Goal: Information Seeking & Learning: Learn about a topic

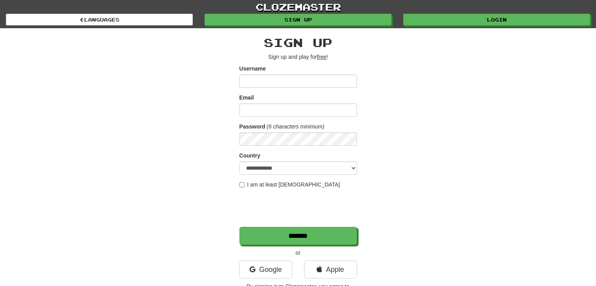
scroll to position [21, 0]
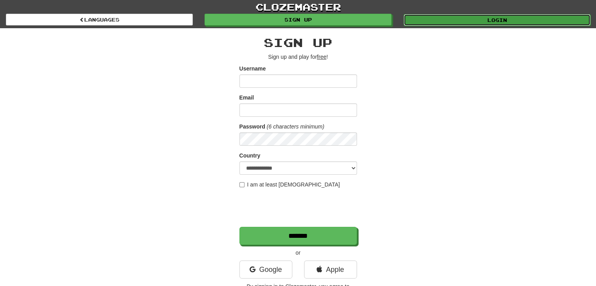
click at [520, 19] on link "Login" at bounding box center [497, 20] width 187 height 12
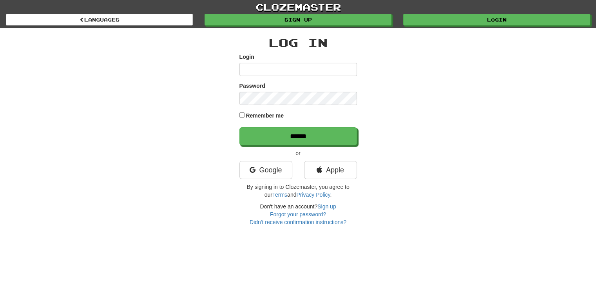
scroll to position [21, 0]
click at [343, 69] on input "Login" at bounding box center [298, 69] width 118 height 13
type input "**********"
click at [239, 127] on input "******" at bounding box center [298, 136] width 118 height 18
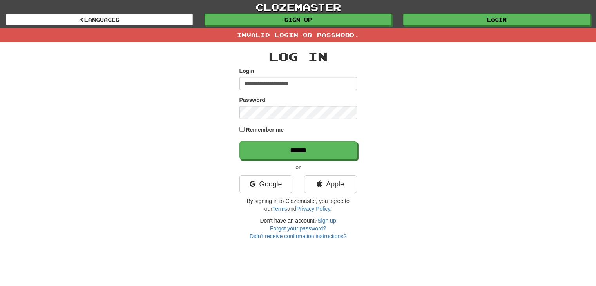
scroll to position [21, 0]
click at [239, 141] on input "******" at bounding box center [298, 150] width 118 height 18
type input "**********"
click at [239, 141] on input "******" at bounding box center [298, 150] width 118 height 18
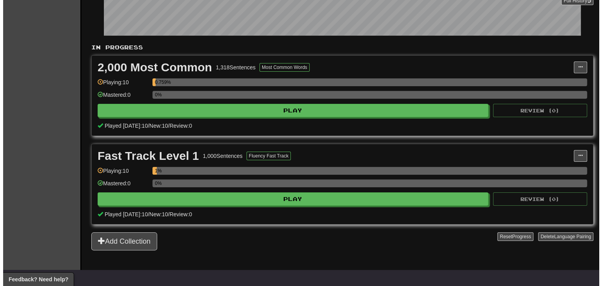
scroll to position [134, 0]
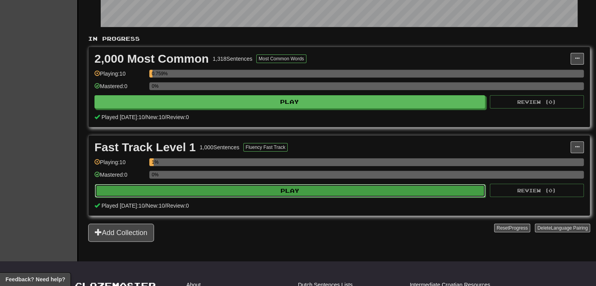
click at [462, 188] on button "Play" at bounding box center [290, 190] width 391 height 13
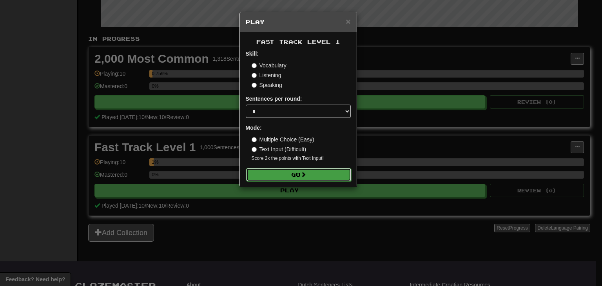
click at [319, 174] on button "Go" at bounding box center [298, 174] width 105 height 13
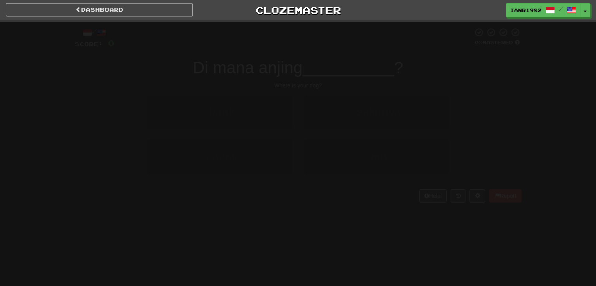
scroll to position [21, 0]
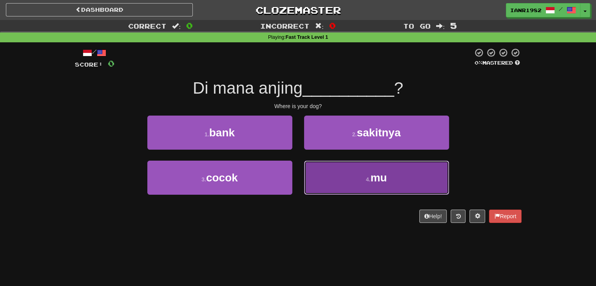
click at [412, 185] on button "4 . mu" at bounding box center [376, 178] width 145 height 34
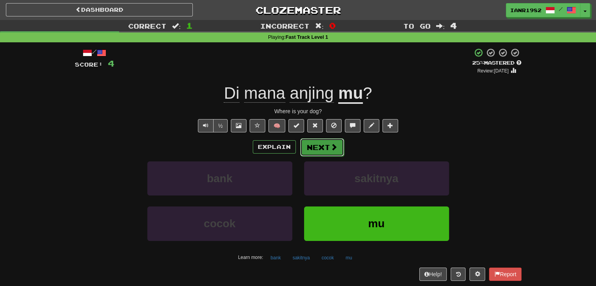
click at [341, 143] on button "Next" at bounding box center [322, 147] width 44 height 18
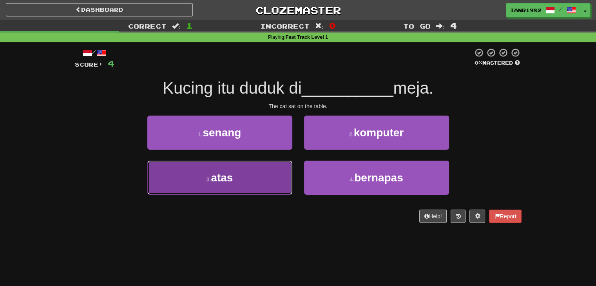
click at [265, 167] on button "3 . atas" at bounding box center [219, 178] width 145 height 34
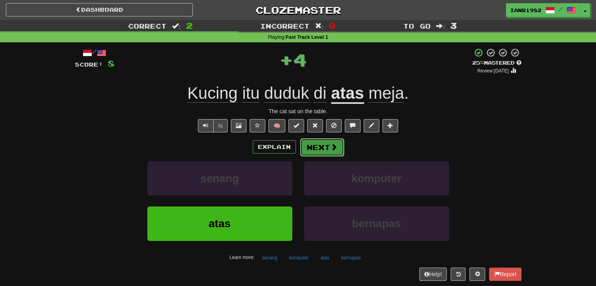
click at [332, 147] on span at bounding box center [333, 146] width 7 height 7
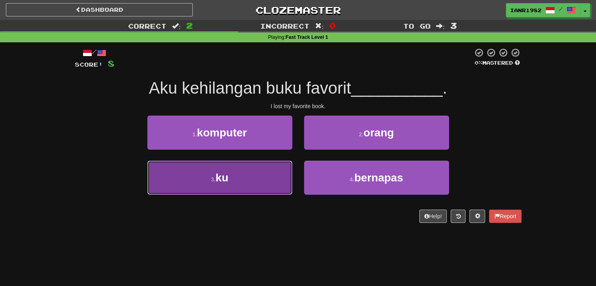
click at [242, 171] on button "3 . ku" at bounding box center [219, 178] width 145 height 34
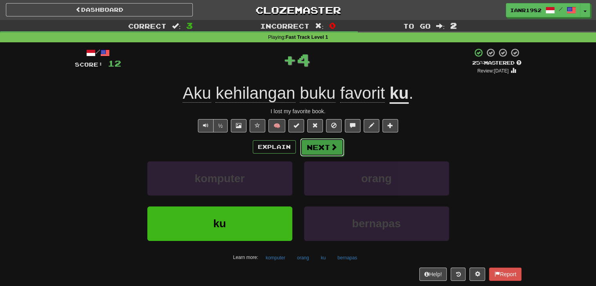
click at [337, 154] on button "Next" at bounding box center [322, 147] width 44 height 18
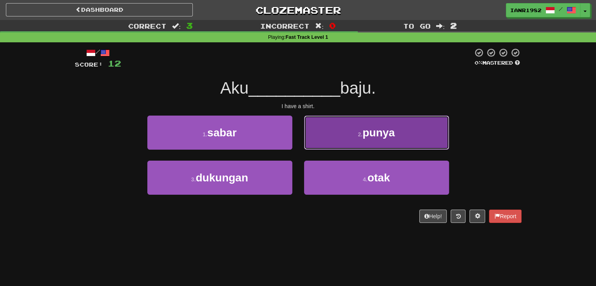
click at [375, 136] on span "punya" at bounding box center [379, 133] width 32 height 12
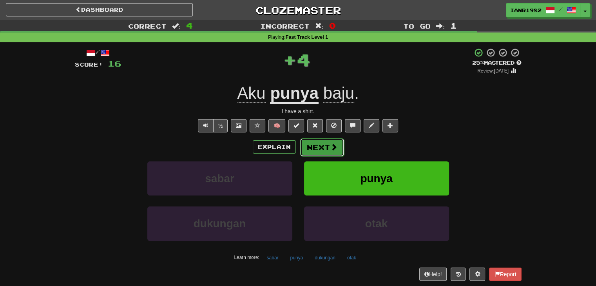
click at [333, 152] on button "Next" at bounding box center [322, 147] width 44 height 18
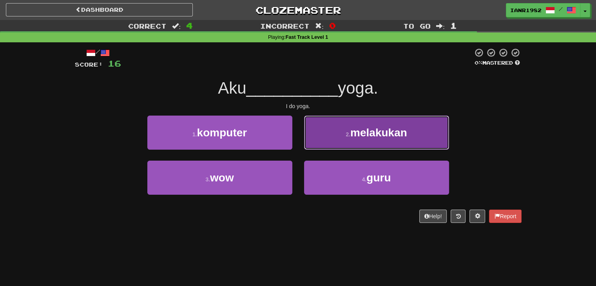
click at [377, 144] on button "2 . melakukan" at bounding box center [376, 133] width 145 height 34
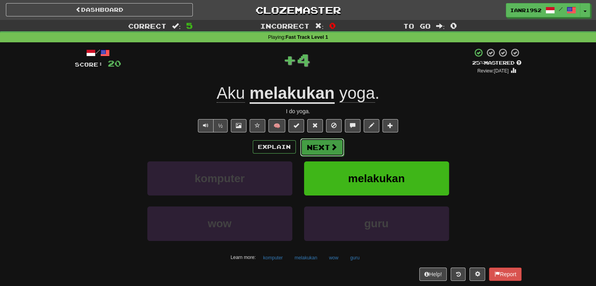
click at [339, 146] on button "Next" at bounding box center [322, 147] width 44 height 18
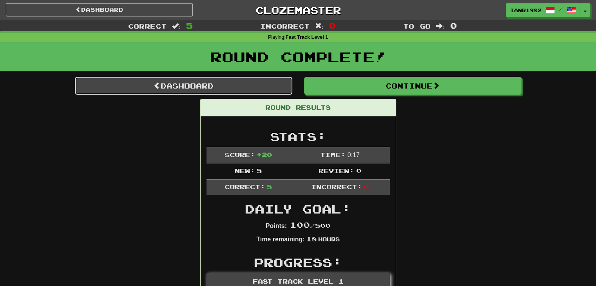
click at [282, 87] on link "Dashboard" at bounding box center [184, 86] width 218 height 18
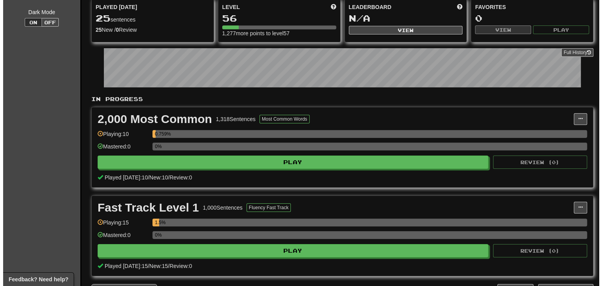
scroll to position [85, 0]
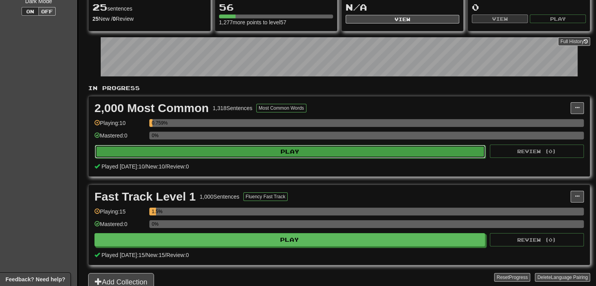
click at [405, 147] on button "Play" at bounding box center [290, 151] width 391 height 13
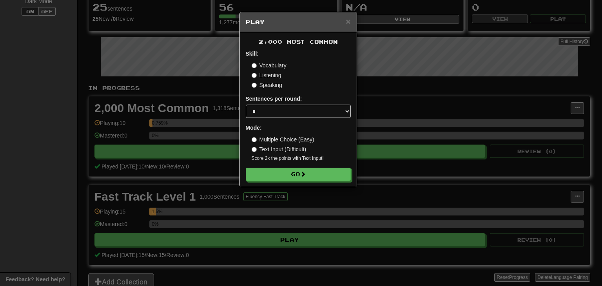
click at [277, 76] on label "Listening" at bounding box center [267, 75] width 30 height 8
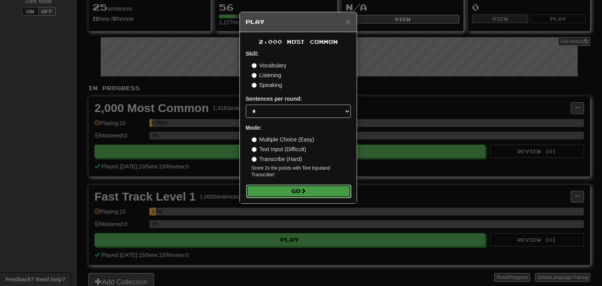
click at [328, 187] on button "Go" at bounding box center [298, 191] width 105 height 13
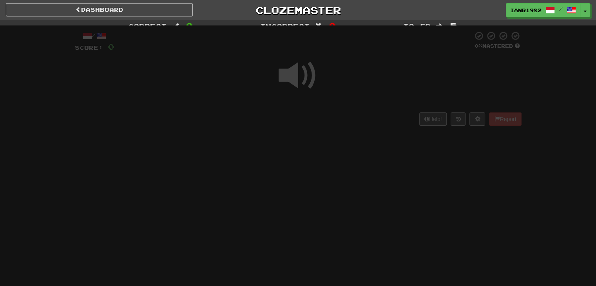
scroll to position [21, 0]
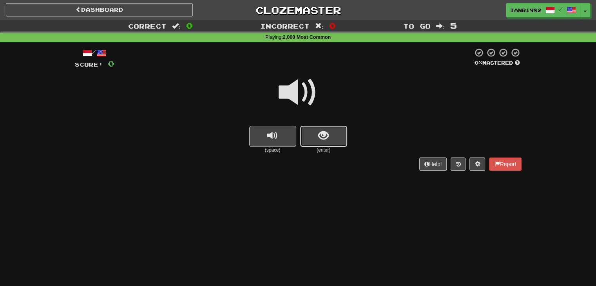
click at [343, 137] on button "show sentence" at bounding box center [323, 136] width 47 height 21
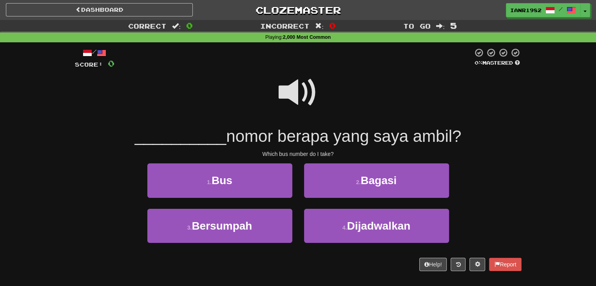
click at [303, 99] on span at bounding box center [298, 92] width 39 height 39
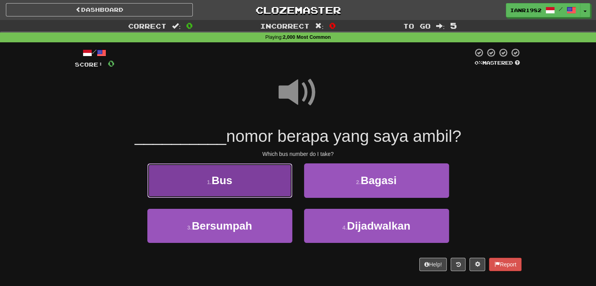
click at [271, 188] on button "1 . Bus" at bounding box center [219, 180] width 145 height 34
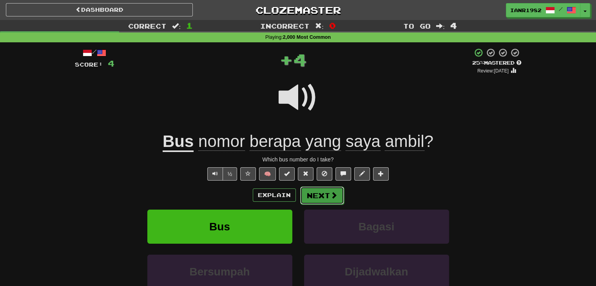
click at [335, 189] on button "Next" at bounding box center [322, 196] width 44 height 18
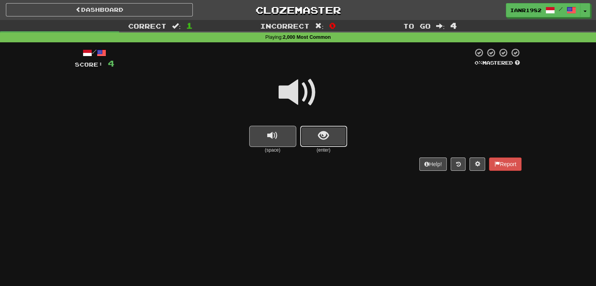
click at [341, 136] on button "show sentence" at bounding box center [323, 136] width 47 height 21
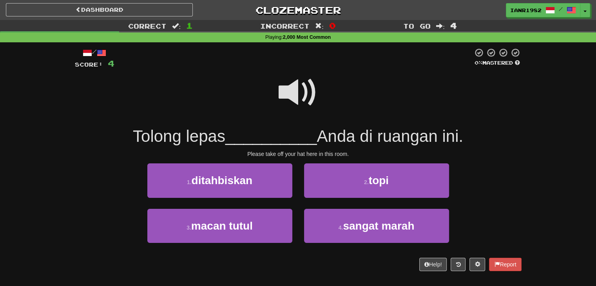
click at [299, 93] on span at bounding box center [298, 92] width 39 height 39
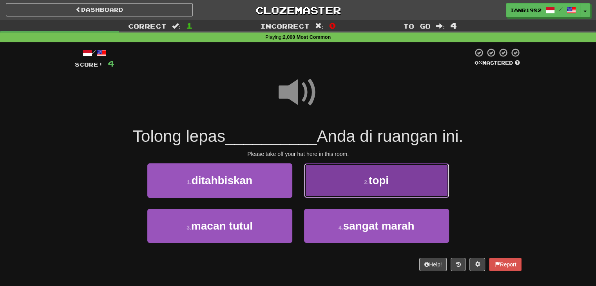
click at [397, 181] on button "2 . topi" at bounding box center [376, 180] width 145 height 34
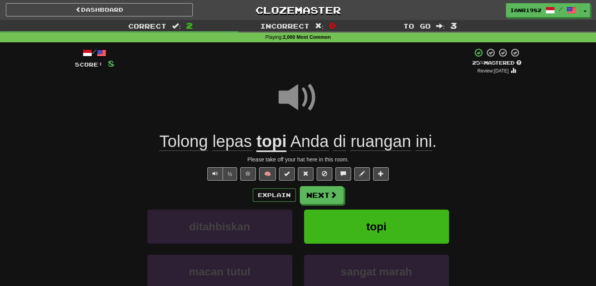
click at [331, 185] on div "/ Score: 8 + 4 25 % Mastered Review: 2025-08-19 Tolong lepas topi Anda di ruang…" at bounding box center [298, 195] width 447 height 294
click at [331, 189] on button "Next" at bounding box center [322, 196] width 44 height 18
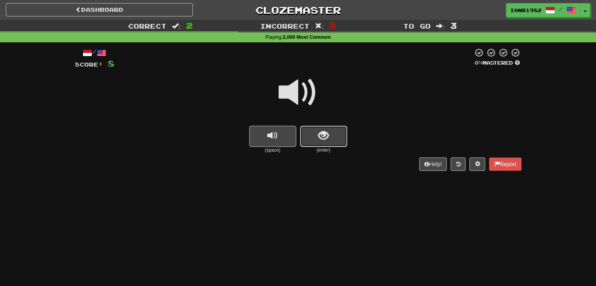
click at [337, 136] on button "show sentence" at bounding box center [323, 136] width 47 height 21
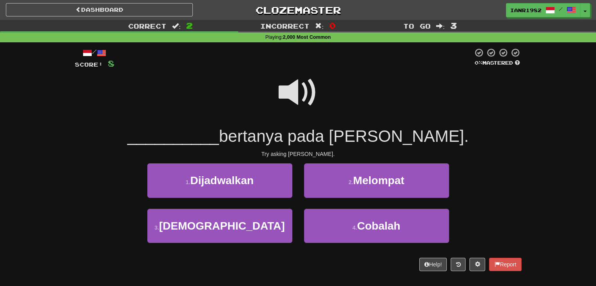
click at [311, 92] on span at bounding box center [298, 92] width 39 height 39
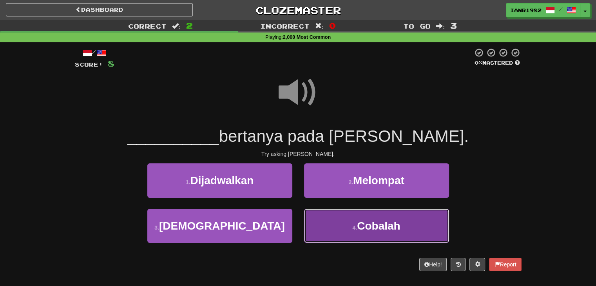
click at [387, 221] on span "Cobalah" at bounding box center [378, 226] width 43 height 12
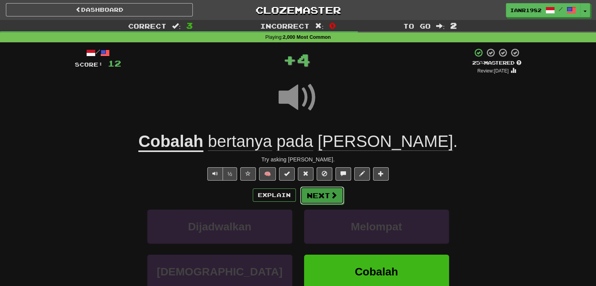
click at [336, 189] on button "Next" at bounding box center [322, 196] width 44 height 18
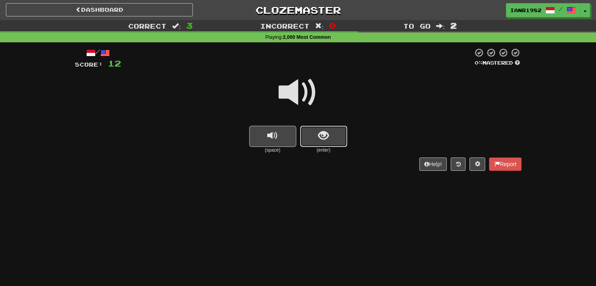
click at [336, 130] on button "show sentence" at bounding box center [323, 136] width 47 height 21
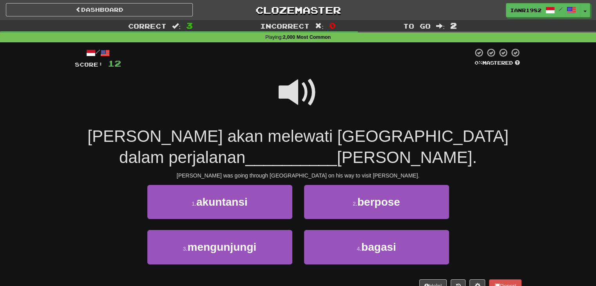
click at [312, 102] on span at bounding box center [298, 92] width 39 height 39
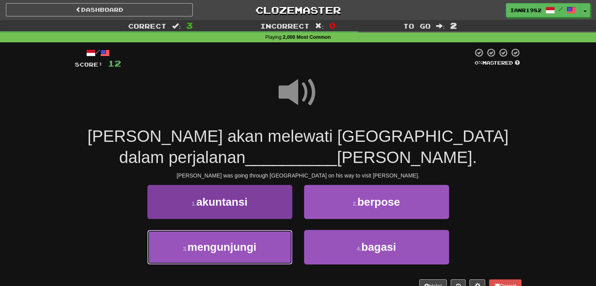
click at [275, 235] on button "3 . mengunjungi" at bounding box center [219, 247] width 145 height 34
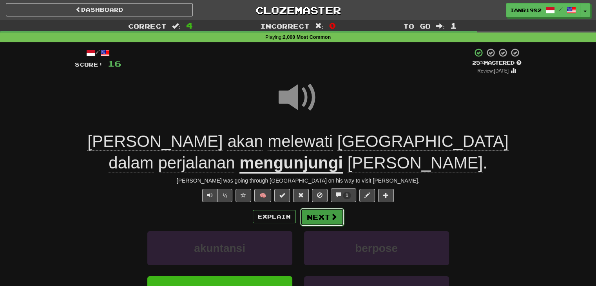
click at [323, 216] on button "Next" at bounding box center [322, 217] width 44 height 18
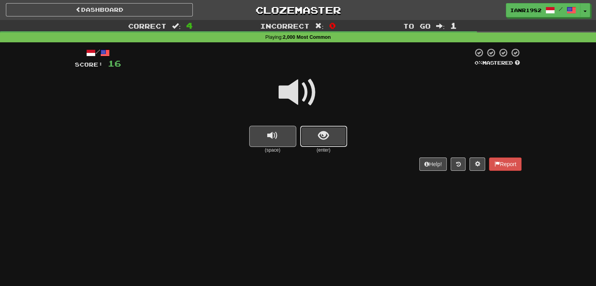
click at [319, 135] on span "show sentence" at bounding box center [323, 136] width 11 height 11
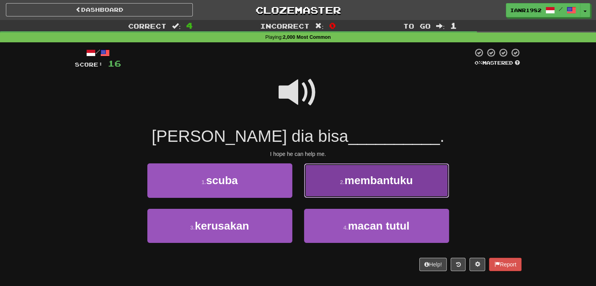
click at [369, 183] on span "membantuku" at bounding box center [378, 180] width 68 height 12
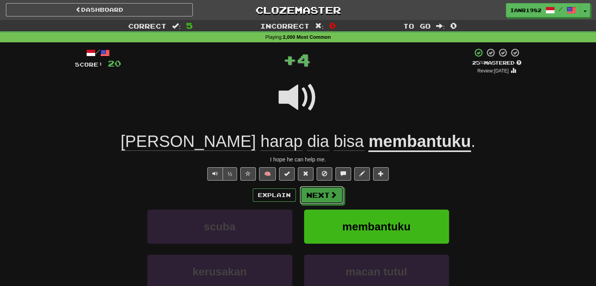
click at [330, 193] on span at bounding box center [333, 194] width 7 height 7
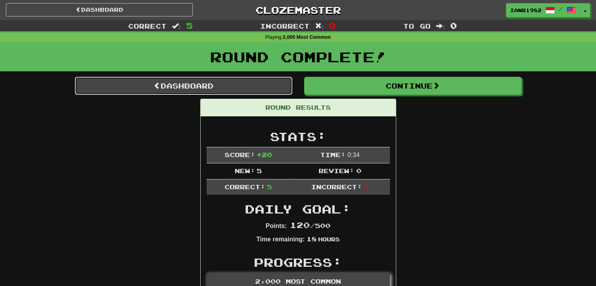
click at [277, 89] on link "Dashboard" at bounding box center [184, 86] width 218 height 18
